Goal: Use online tool/utility: Utilize a website feature to perform a specific function

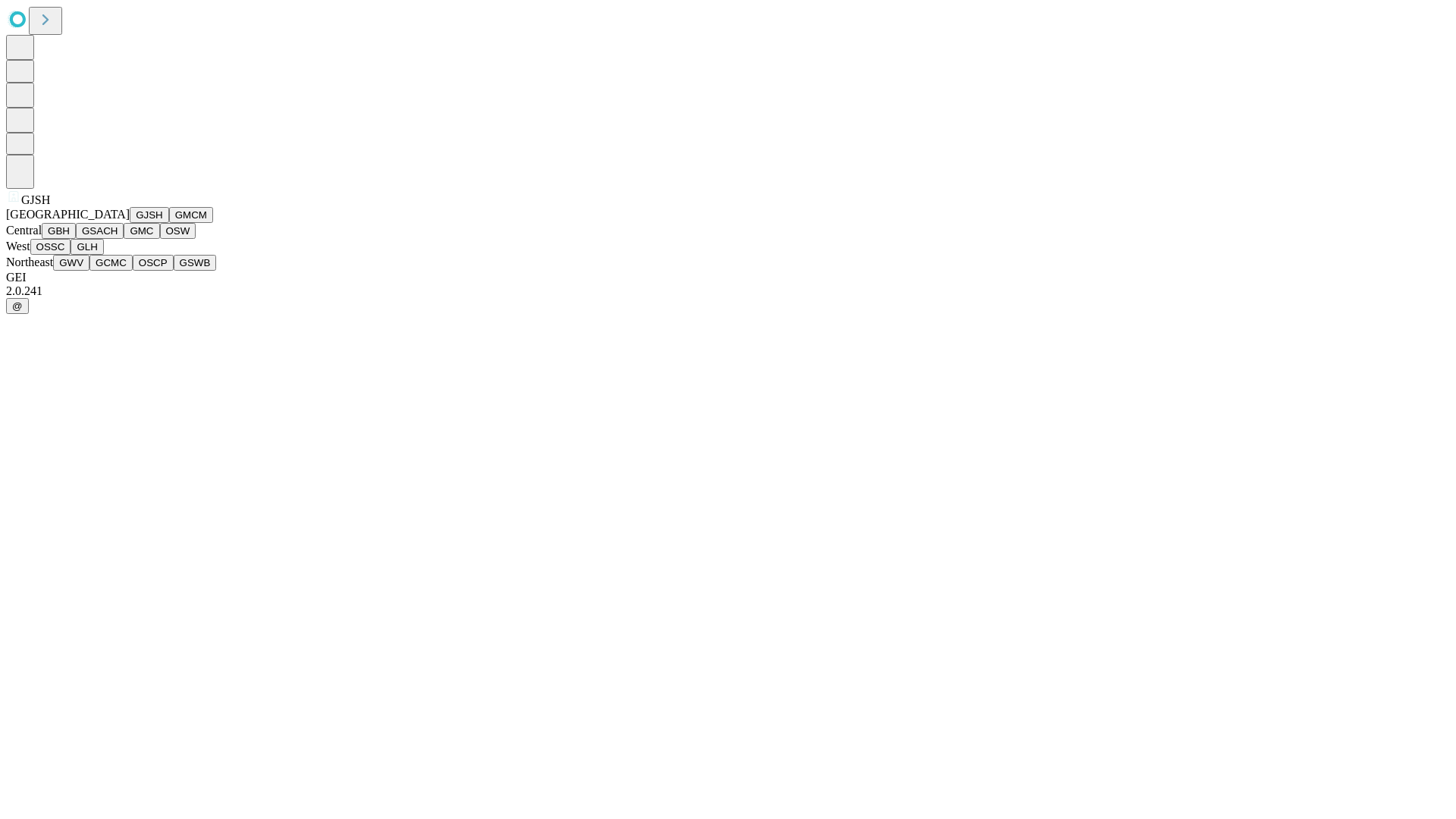
click at [130, 223] on button "GJSH" at bounding box center [149, 214] width 39 height 16
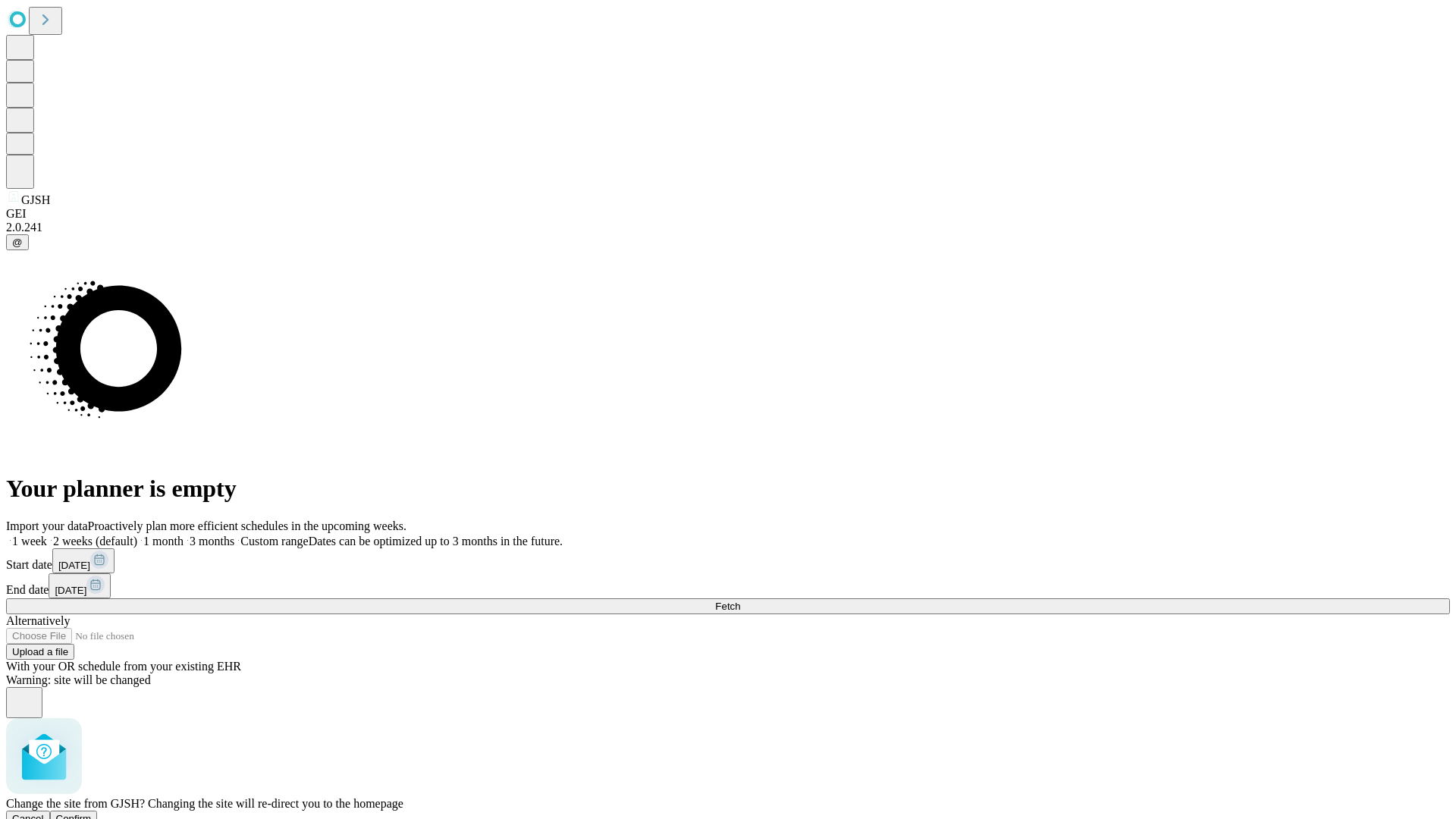
click at [92, 813] on span "Confirm" at bounding box center [74, 819] width 36 height 12
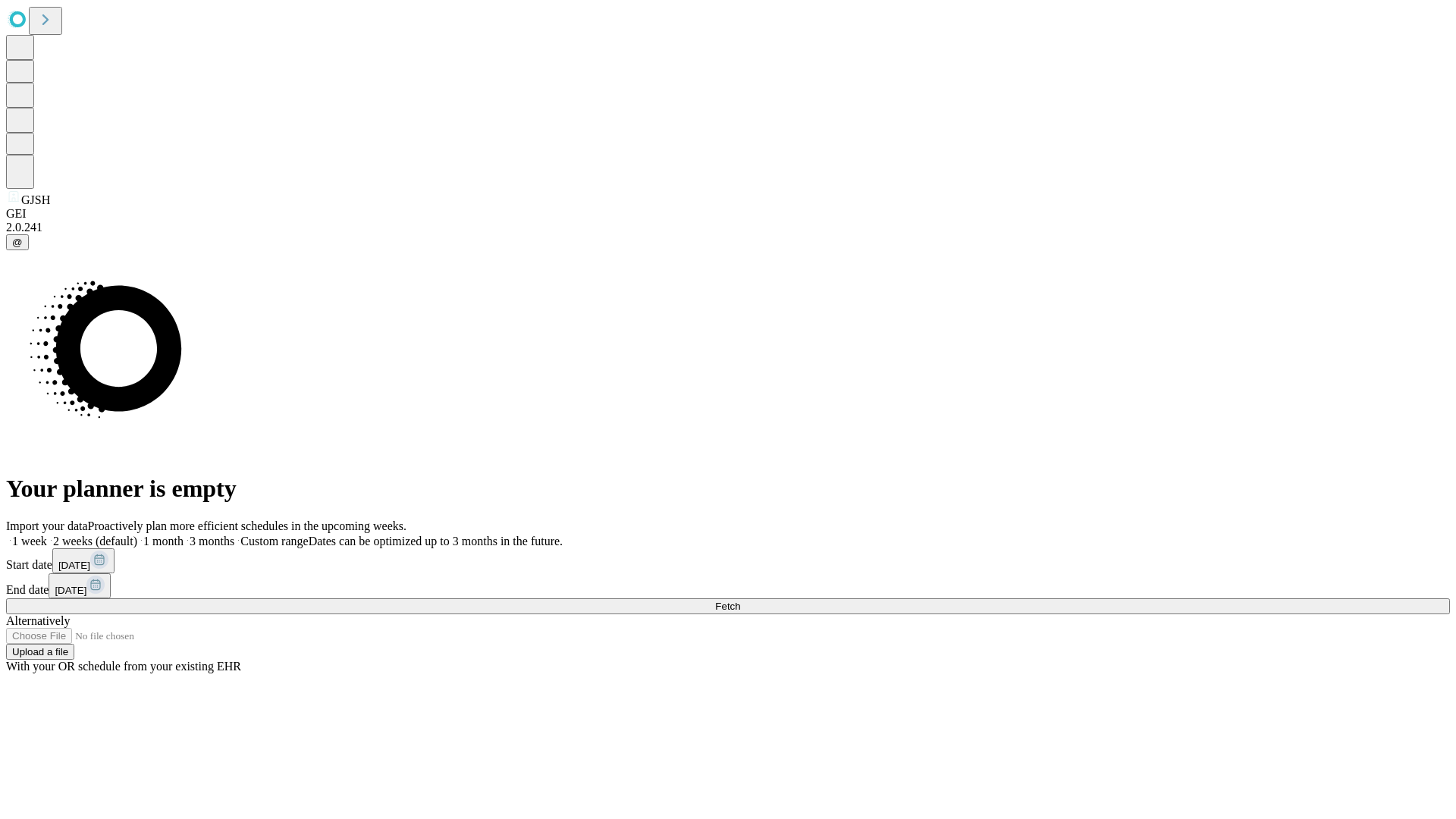
click at [137, 535] on label "2 weeks (default)" at bounding box center [92, 541] width 91 height 13
click at [741, 601] on span "Fetch" at bounding box center [728, 606] width 25 height 12
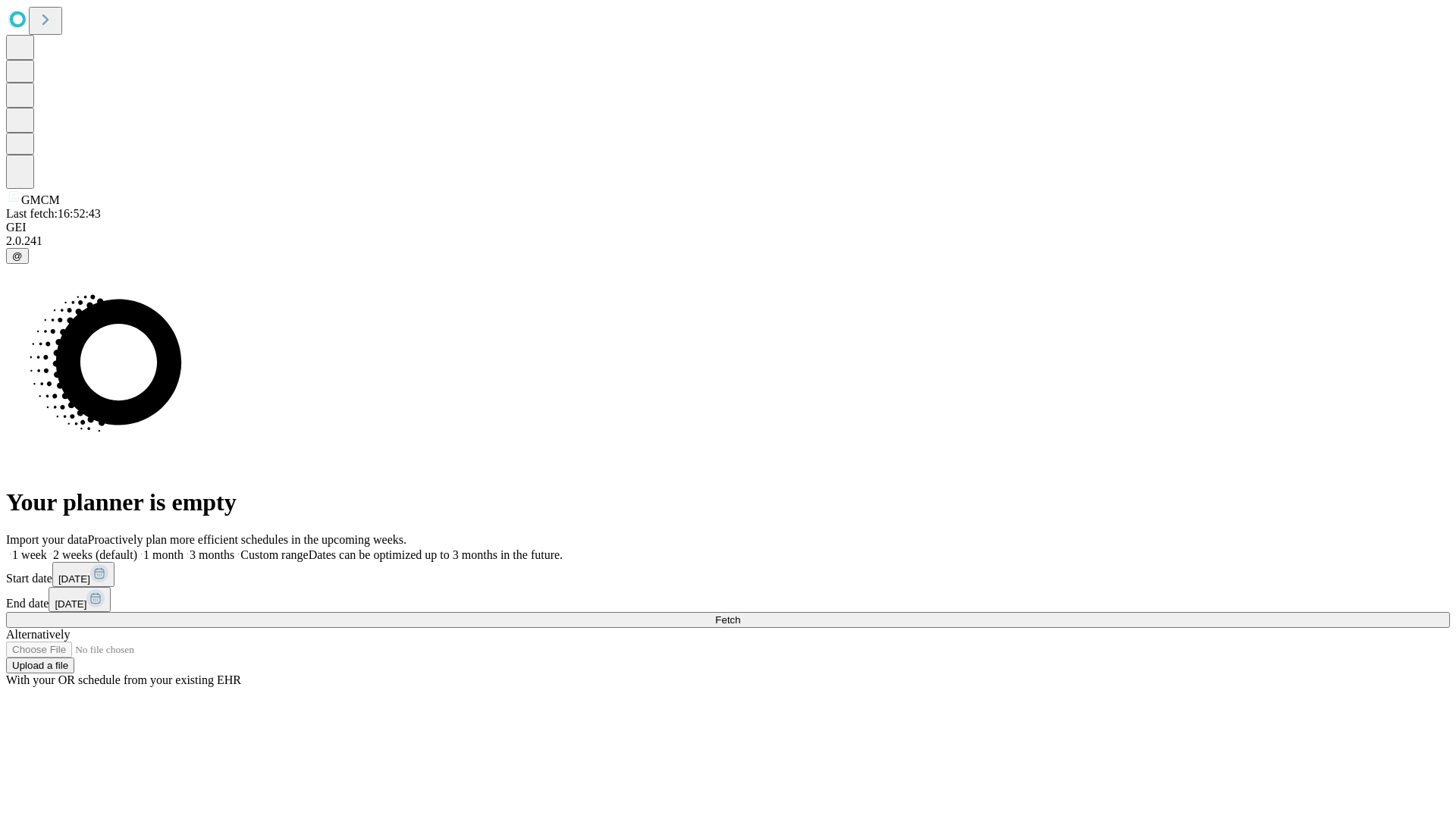
click at [137, 549] on label "2 weeks (default)" at bounding box center [92, 555] width 91 height 13
click at [741, 614] on span "Fetch" at bounding box center [728, 620] width 25 height 12
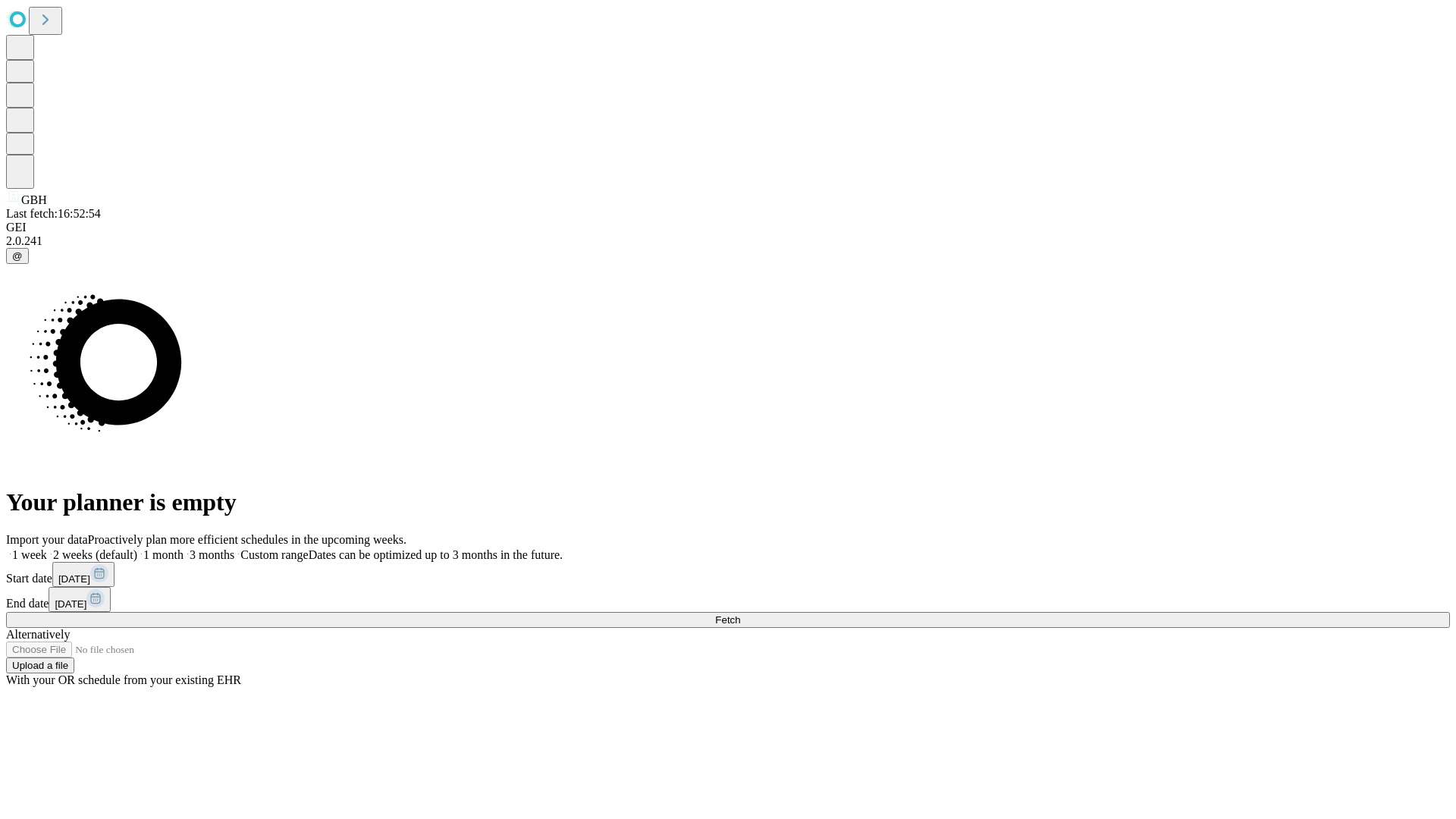
click at [137, 549] on label "2 weeks (default)" at bounding box center [92, 555] width 91 height 13
click at [741, 614] on span "Fetch" at bounding box center [728, 620] width 25 height 12
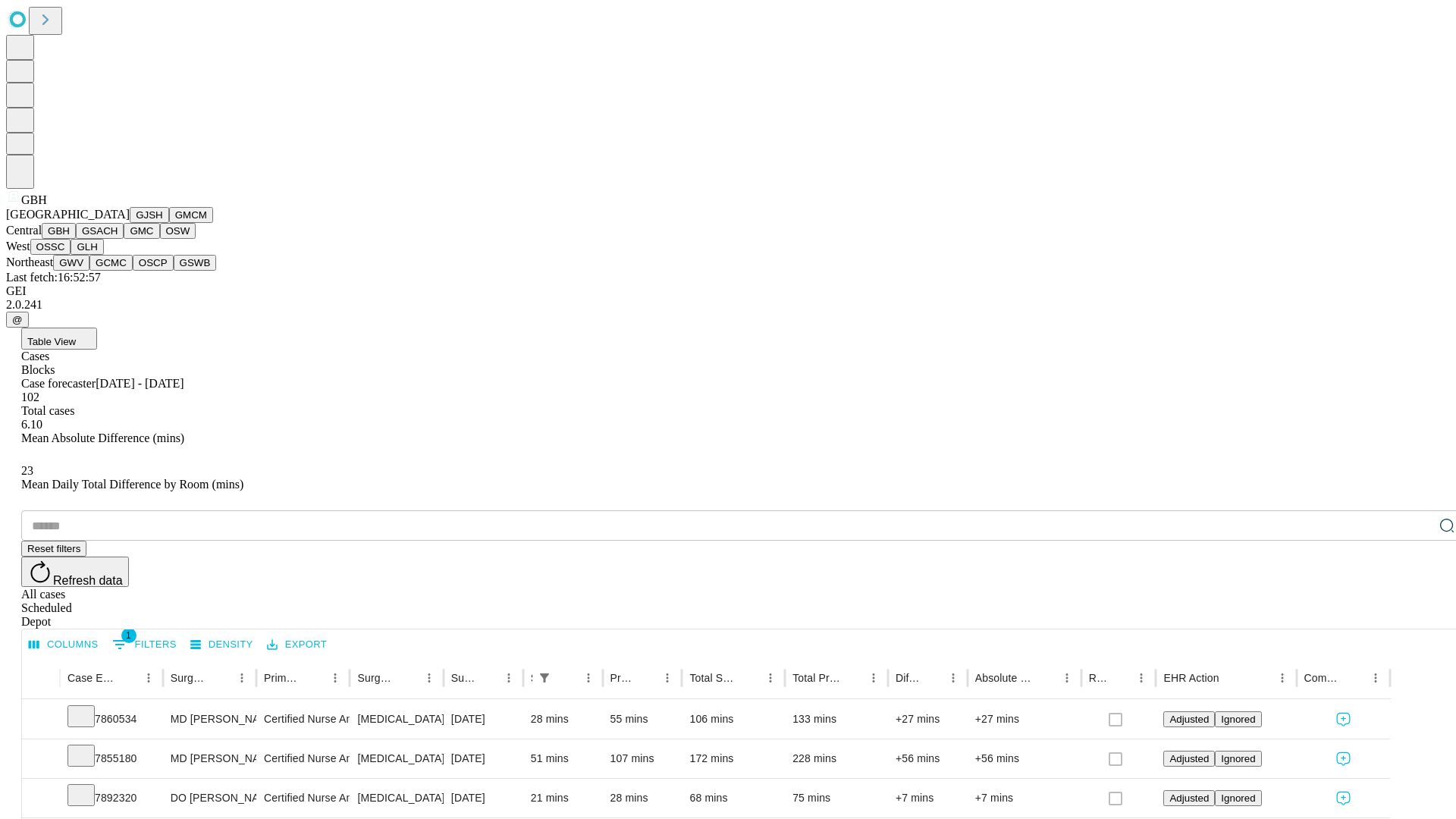
click at [118, 239] on button "GSACH" at bounding box center [99, 231] width 48 height 16
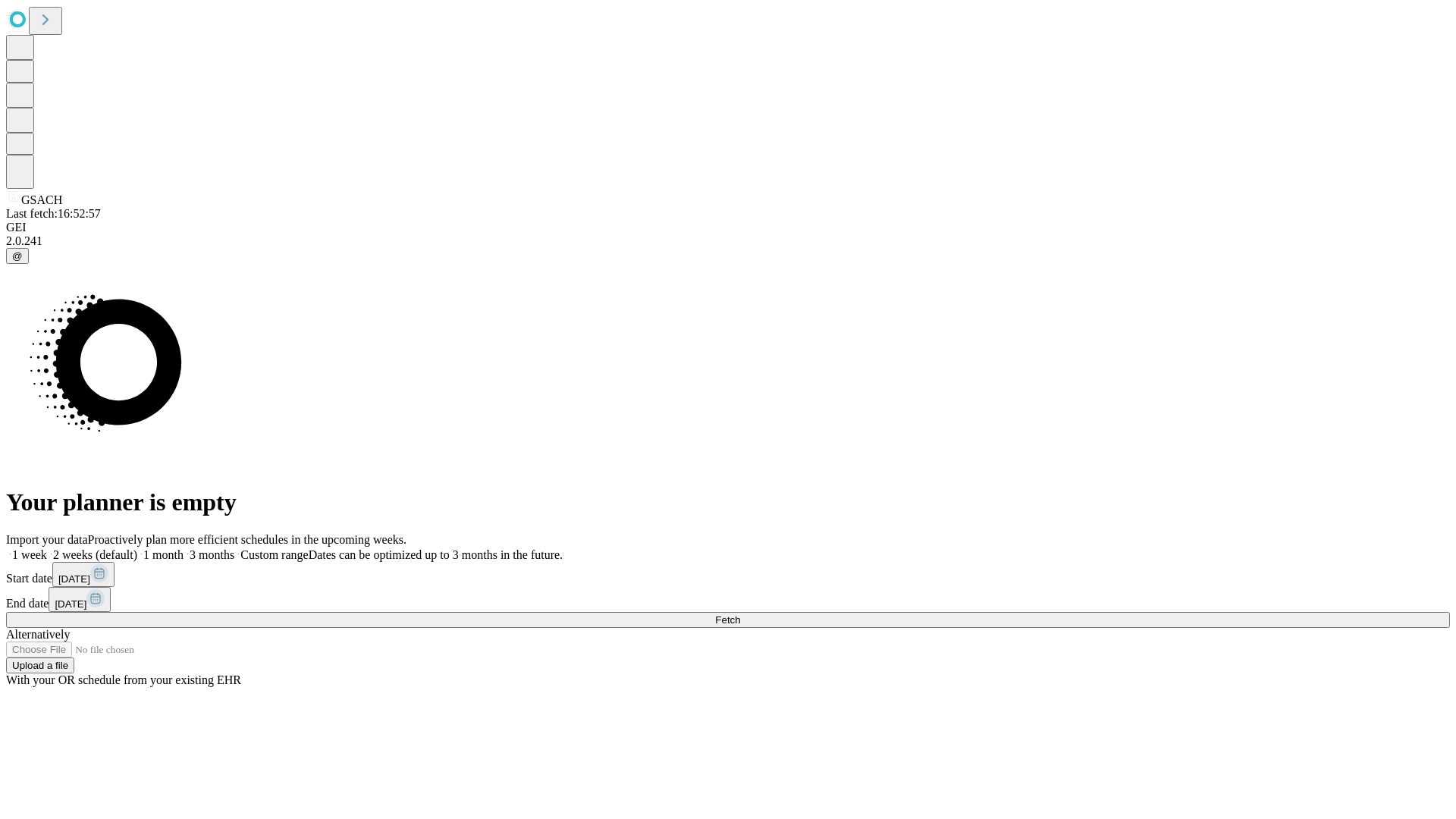
click at [741, 614] on span "Fetch" at bounding box center [728, 620] width 25 height 12
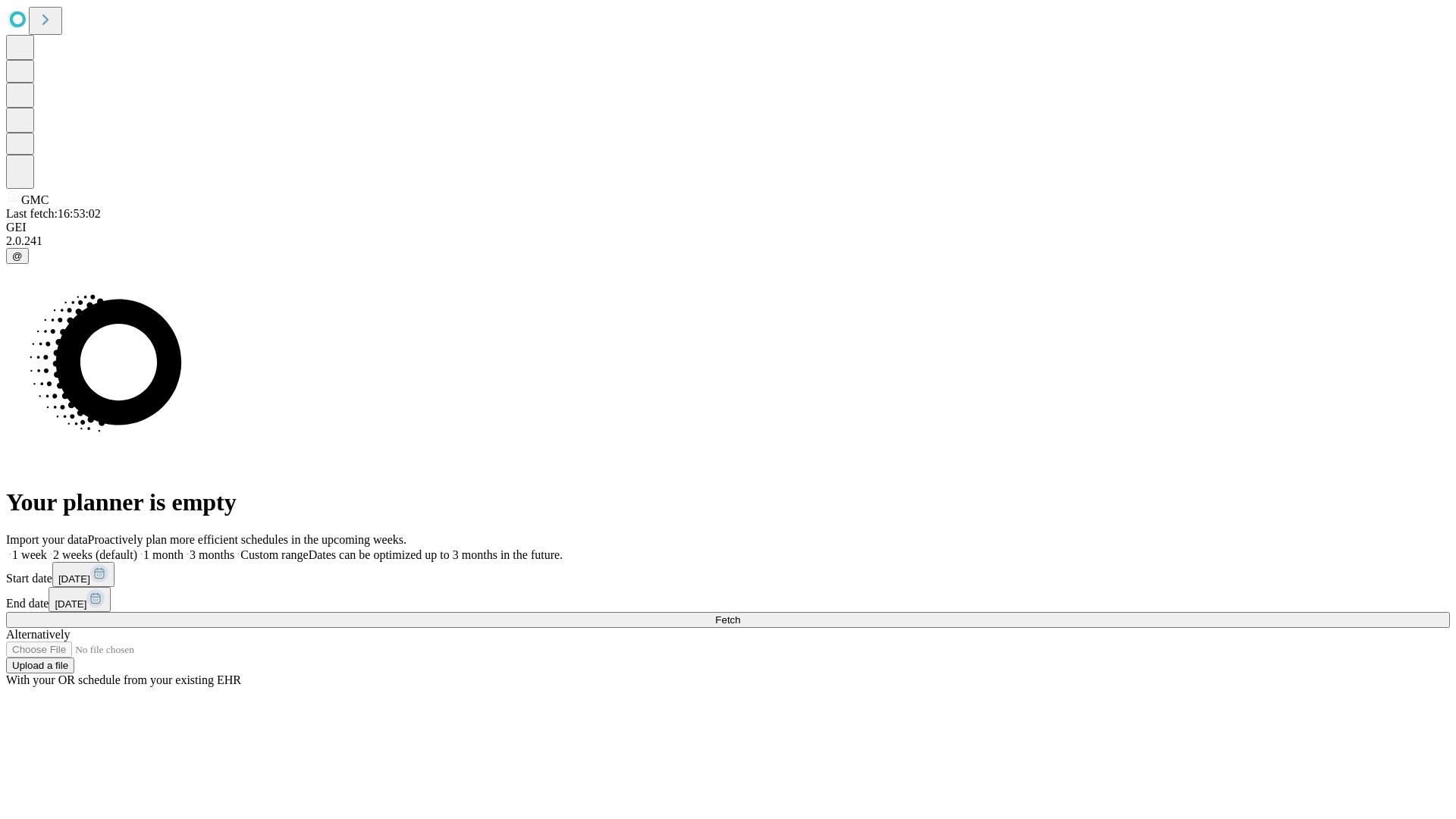
click at [137, 549] on label "2 weeks (default)" at bounding box center [92, 555] width 91 height 13
click at [741, 614] on span "Fetch" at bounding box center [728, 620] width 25 height 12
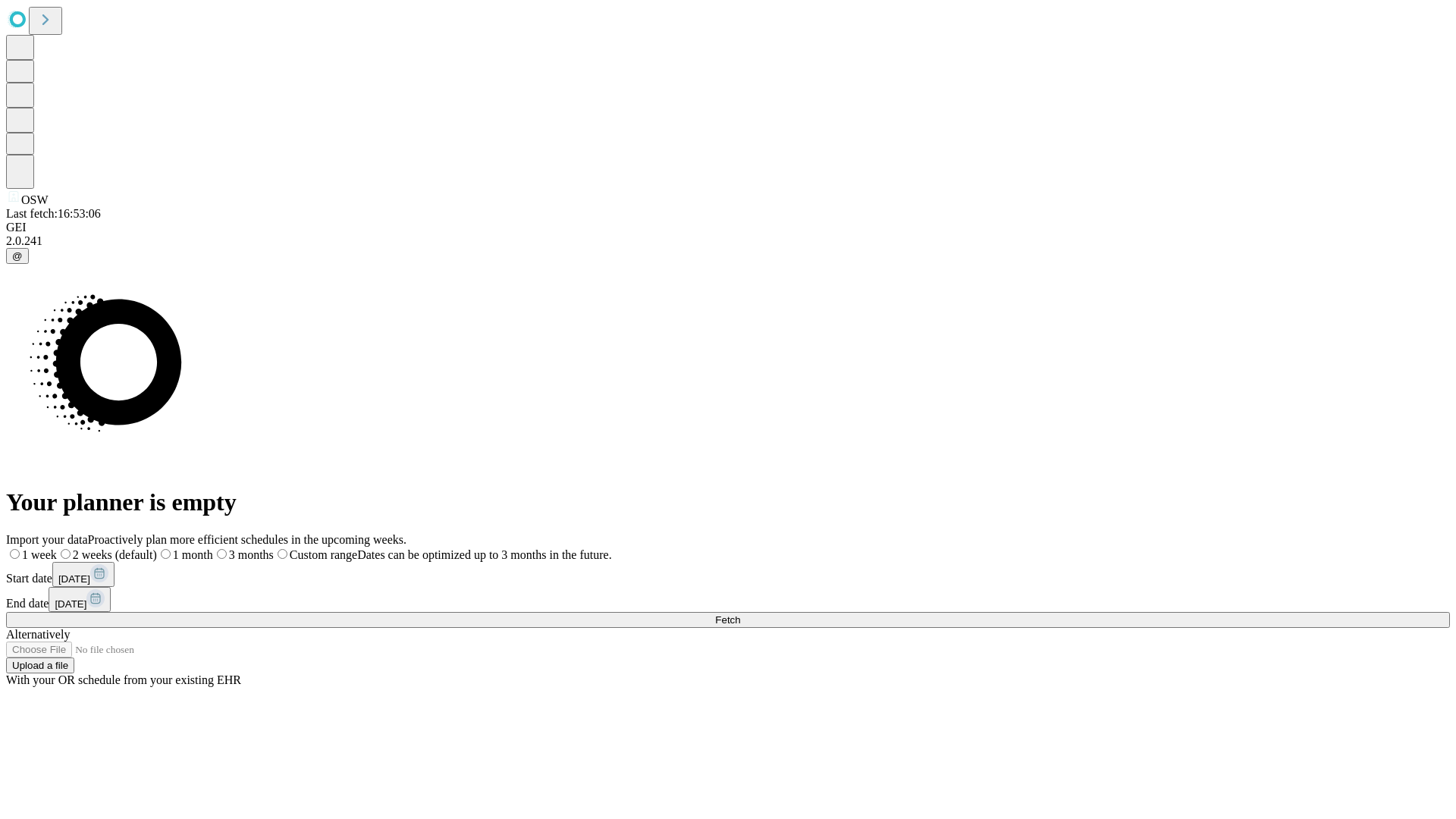
click at [157, 549] on label "2 weeks (default)" at bounding box center [106, 555] width 100 height 13
click at [741, 614] on span "Fetch" at bounding box center [728, 620] width 25 height 12
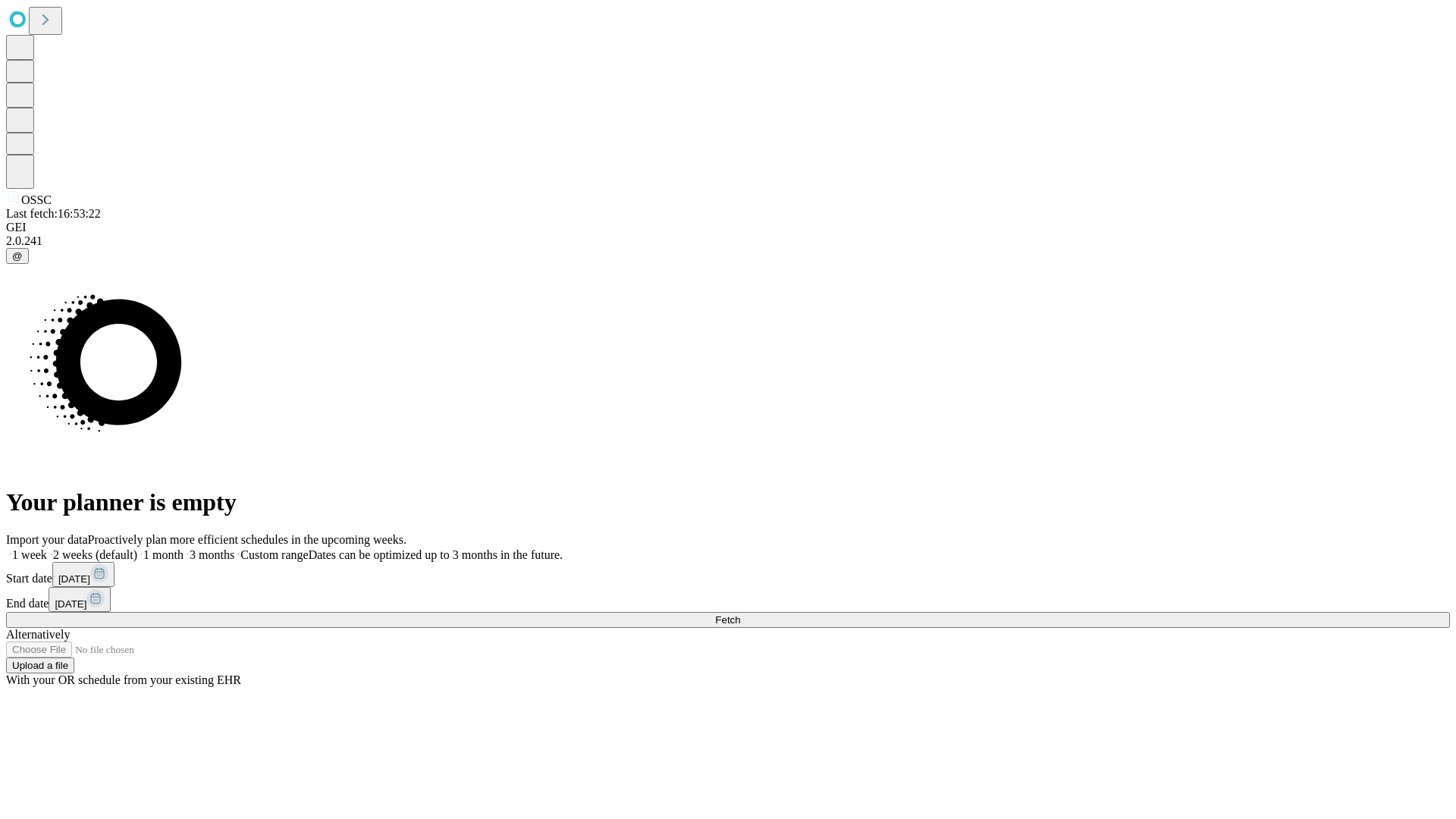
click at [137, 549] on label "2 weeks (default)" at bounding box center [92, 555] width 91 height 13
click at [741, 614] on span "Fetch" at bounding box center [728, 620] width 25 height 12
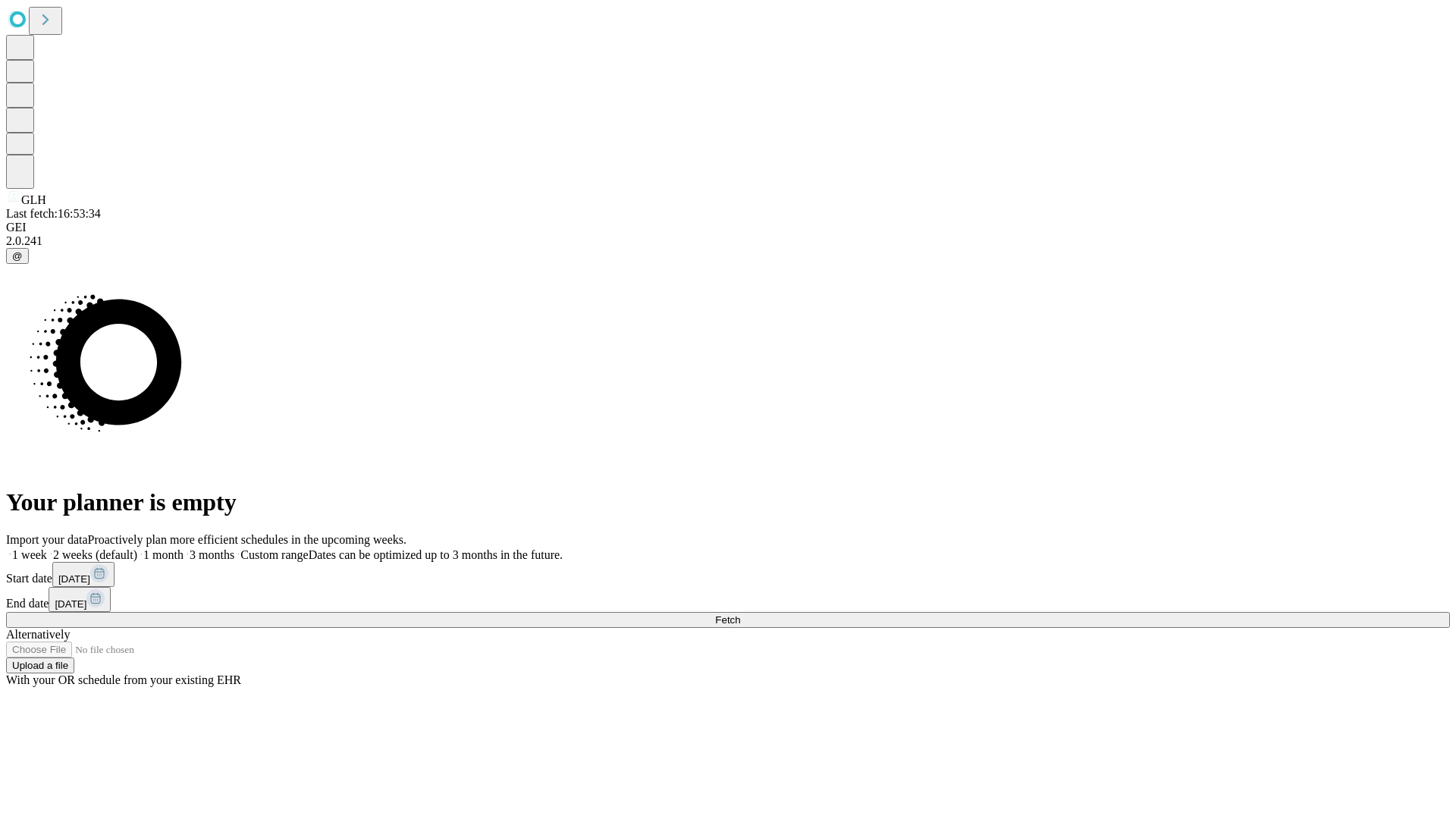
click at [137, 549] on label "2 weeks (default)" at bounding box center [92, 555] width 91 height 13
click at [741, 614] on span "Fetch" at bounding box center [728, 620] width 25 height 12
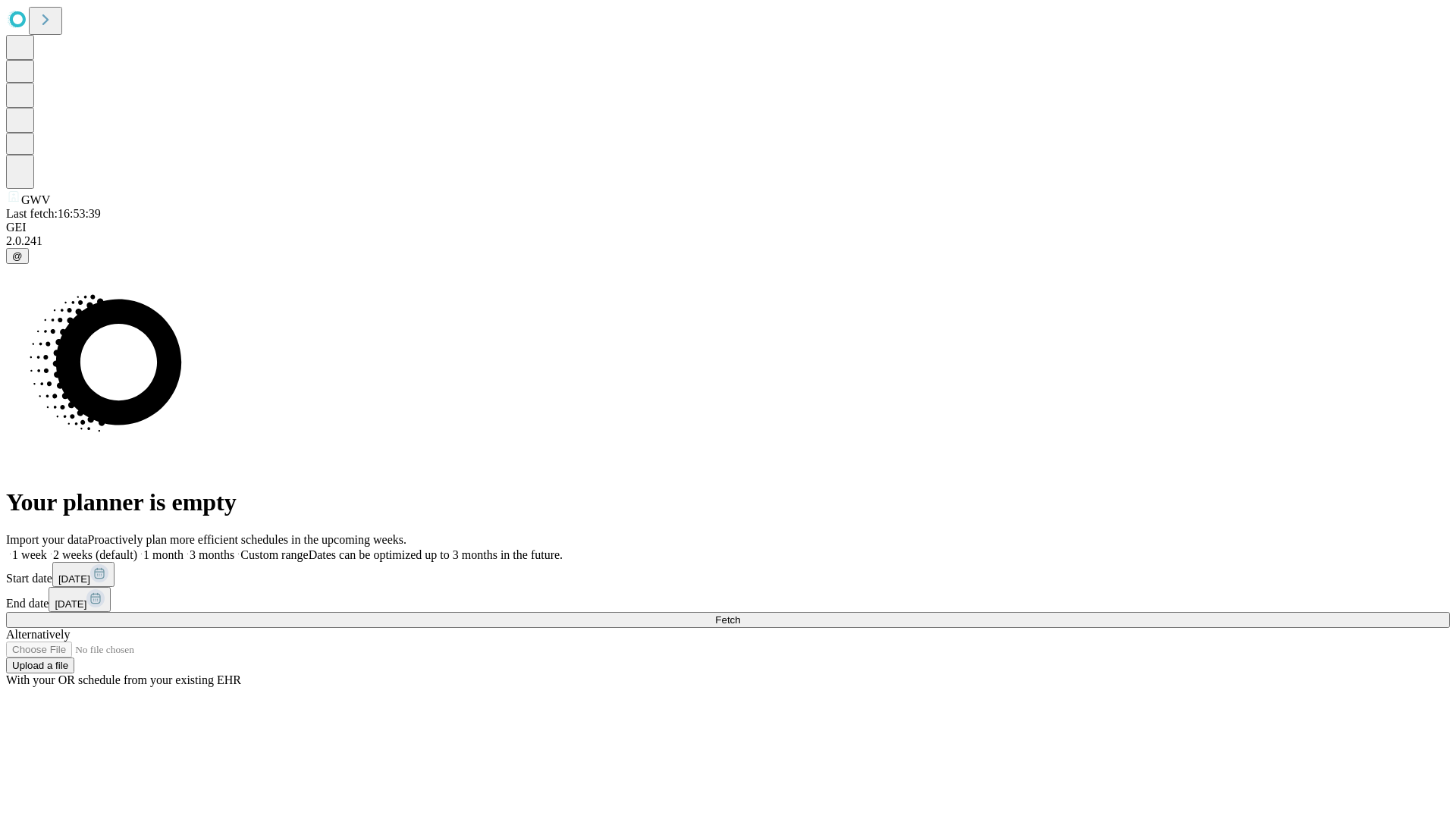
click at [741, 614] on span "Fetch" at bounding box center [728, 620] width 25 height 12
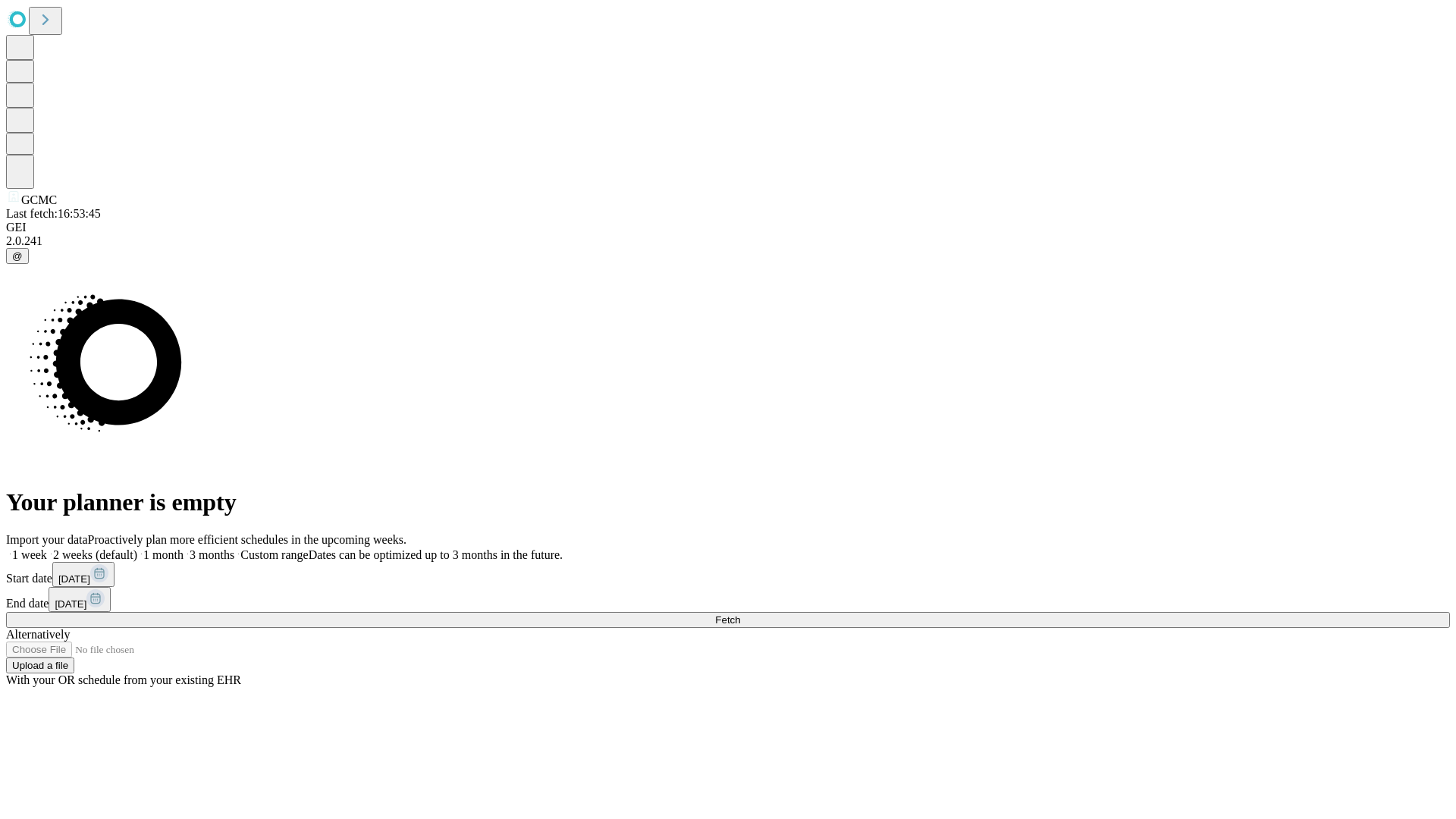
click at [137, 549] on label "2 weeks (default)" at bounding box center [92, 555] width 91 height 13
click at [741, 614] on span "Fetch" at bounding box center [728, 620] width 25 height 12
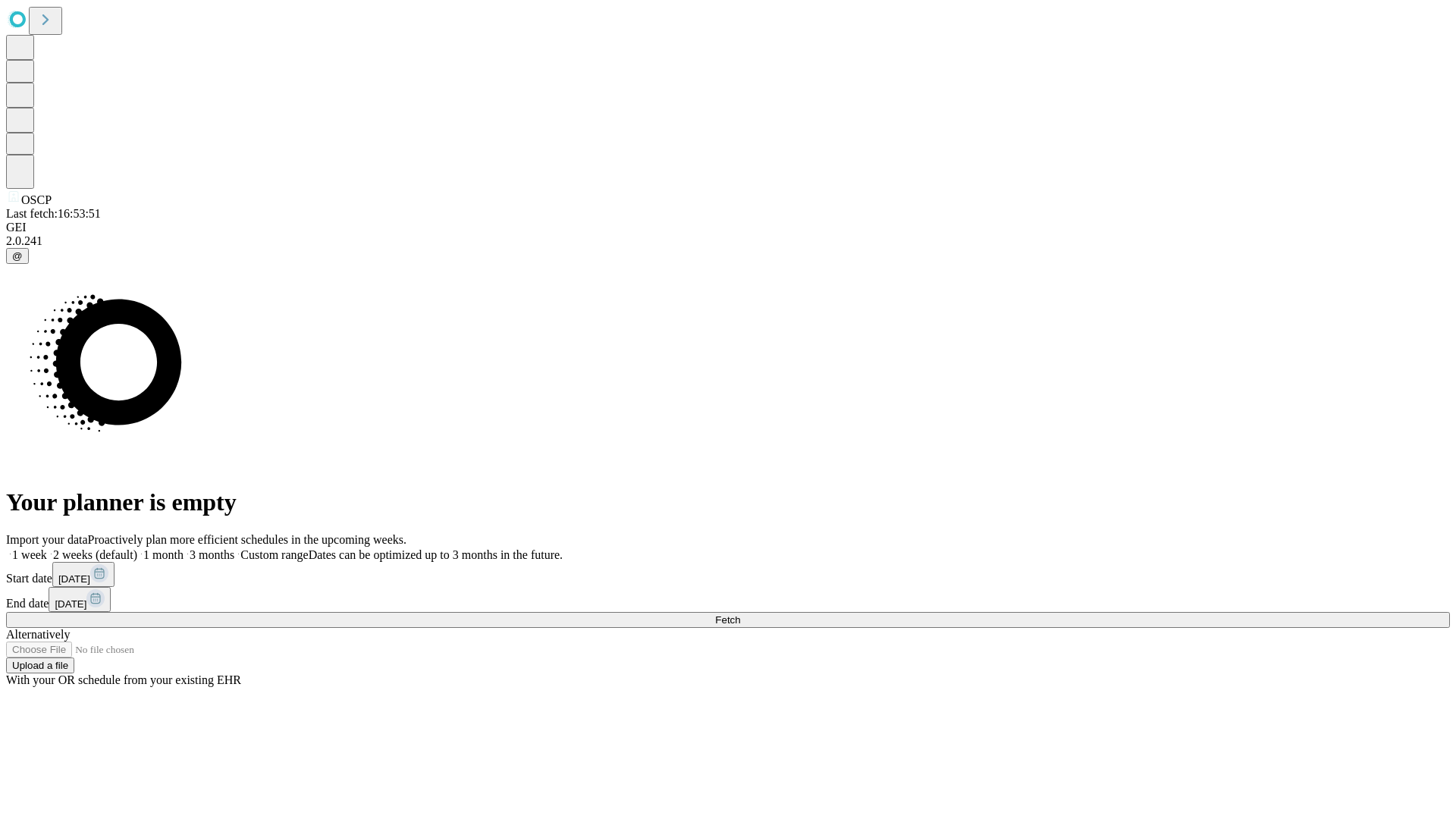
click at [137, 549] on label "2 weeks (default)" at bounding box center [92, 555] width 91 height 13
click at [741, 614] on span "Fetch" at bounding box center [728, 620] width 25 height 12
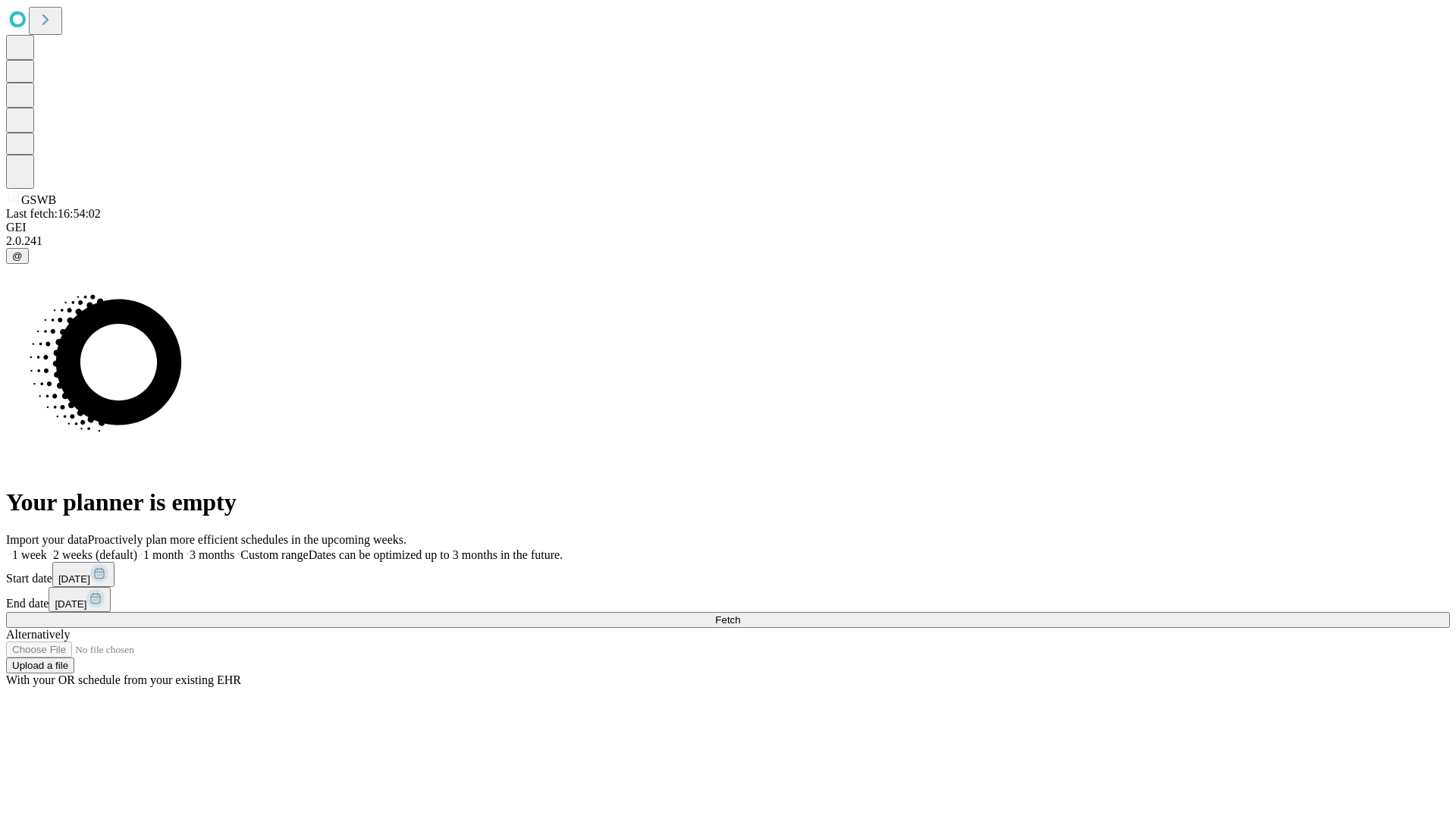
click at [741, 614] on span "Fetch" at bounding box center [728, 620] width 25 height 12
